Goal: Task Accomplishment & Management: Manage account settings

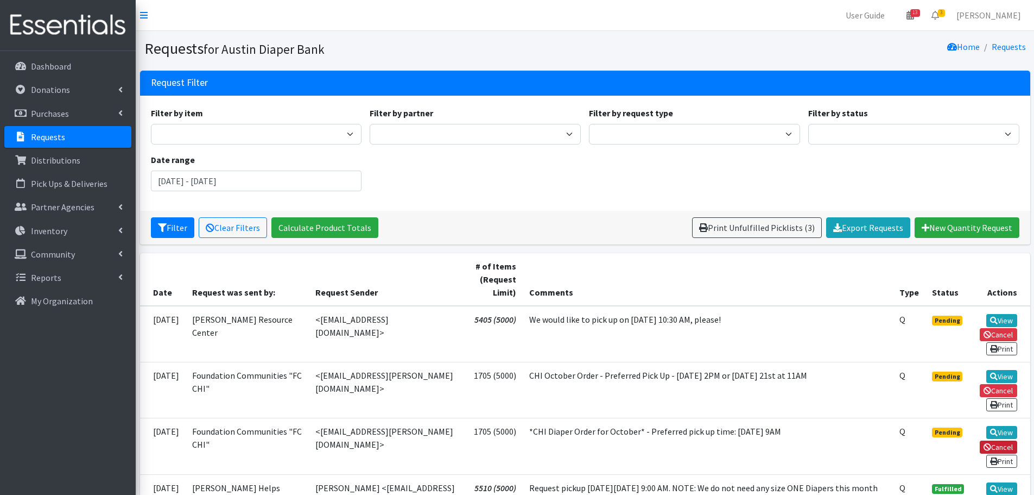
click at [1009, 442] on link "Cancel" at bounding box center [998, 446] width 37 height 13
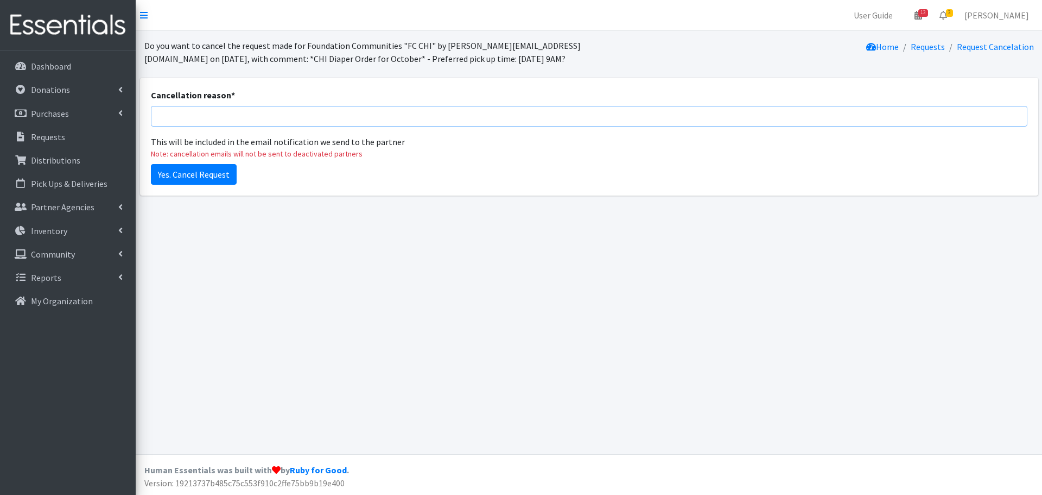
click at [220, 119] on input "Cancellation reason *" at bounding box center [589, 116] width 877 height 21
type input "duplicate"
click at [186, 171] on input "Yes. Cancel Request" at bounding box center [194, 174] width 86 height 21
